Goal: Check status

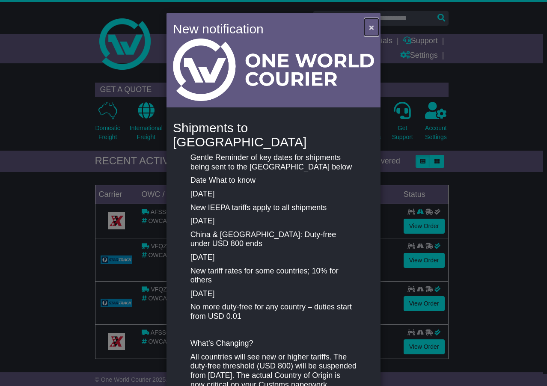
click at [371, 27] on span "×" at bounding box center [371, 27] width 5 height 10
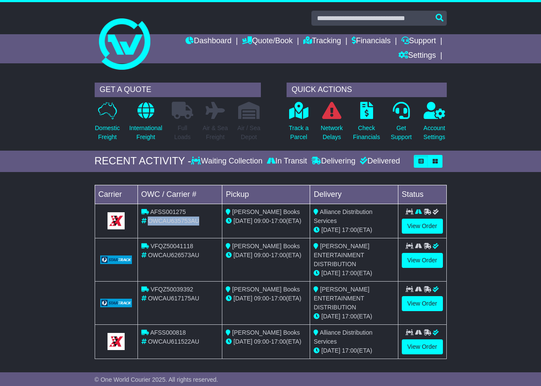
drag, startPoint x: 199, startPoint y: 220, endPoint x: 149, endPoint y: 220, distance: 50.1
click at [149, 220] on div "OWCAU635753AU" at bounding box center [179, 221] width 77 height 9
copy span "OWCAU635753AU"
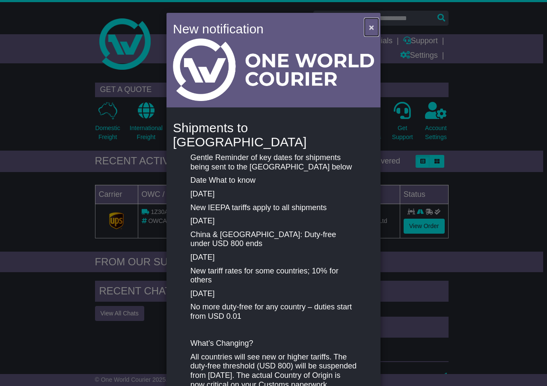
click at [366, 24] on button "×" at bounding box center [372, 27] width 14 height 18
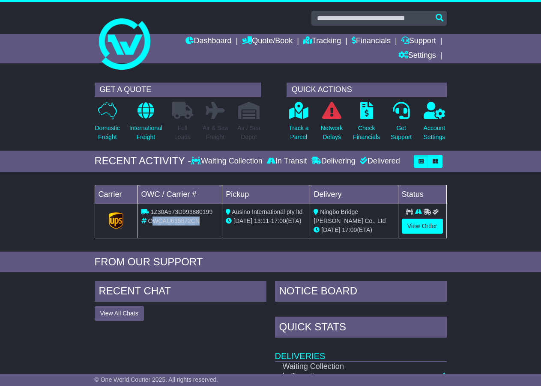
drag, startPoint x: 201, startPoint y: 220, endPoint x: 151, endPoint y: 221, distance: 50.1
click at [151, 221] on div "OWCAU635872CN" at bounding box center [179, 221] width 77 height 9
click at [199, 219] on div "OWCAU635872CN" at bounding box center [179, 221] width 77 height 9
click at [195, 229] on td "1Z30A573D993880199 OWCAU635872CN" at bounding box center [179, 221] width 85 height 34
drag, startPoint x: 198, startPoint y: 219, endPoint x: 148, endPoint y: 220, distance: 50.1
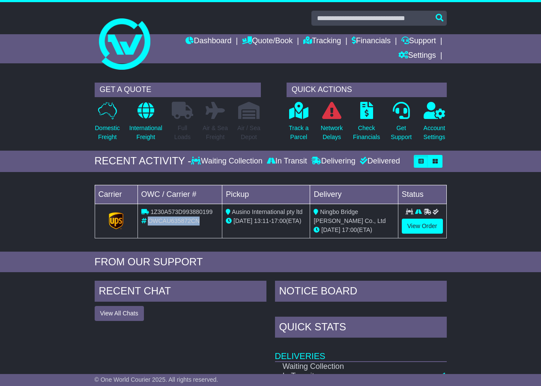
click at [148, 220] on span "OWCAU635872CN" at bounding box center [174, 220] width 52 height 7
copy span "OWCAU635872CN"
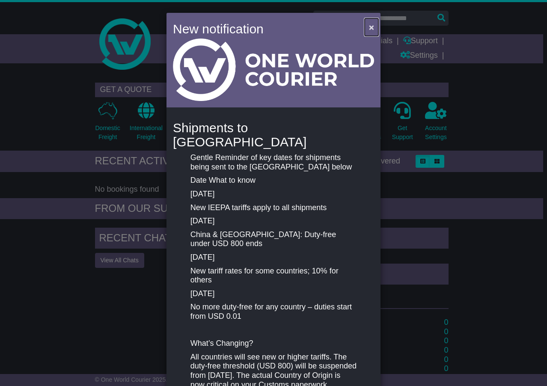
click at [371, 23] on span "×" at bounding box center [371, 27] width 5 height 10
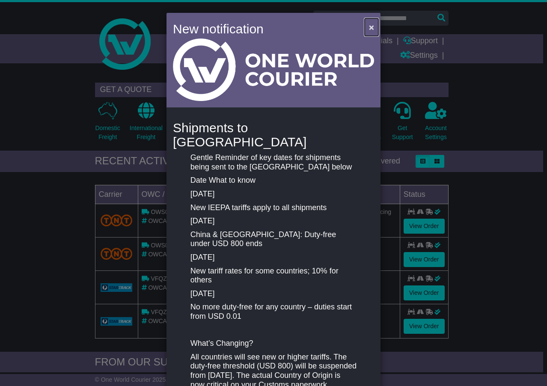
click at [373, 29] on button "×" at bounding box center [372, 27] width 14 height 18
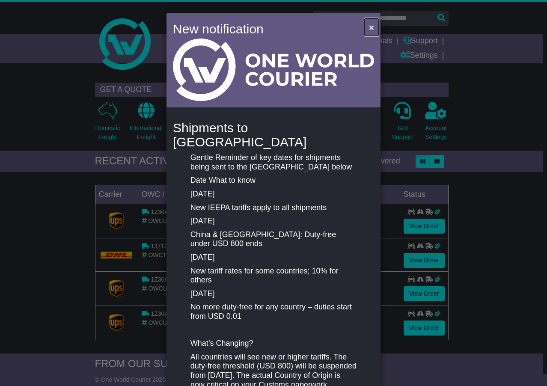
click at [371, 27] on span "×" at bounding box center [371, 27] width 5 height 10
